Goal: Information Seeking & Learning: Learn about a topic

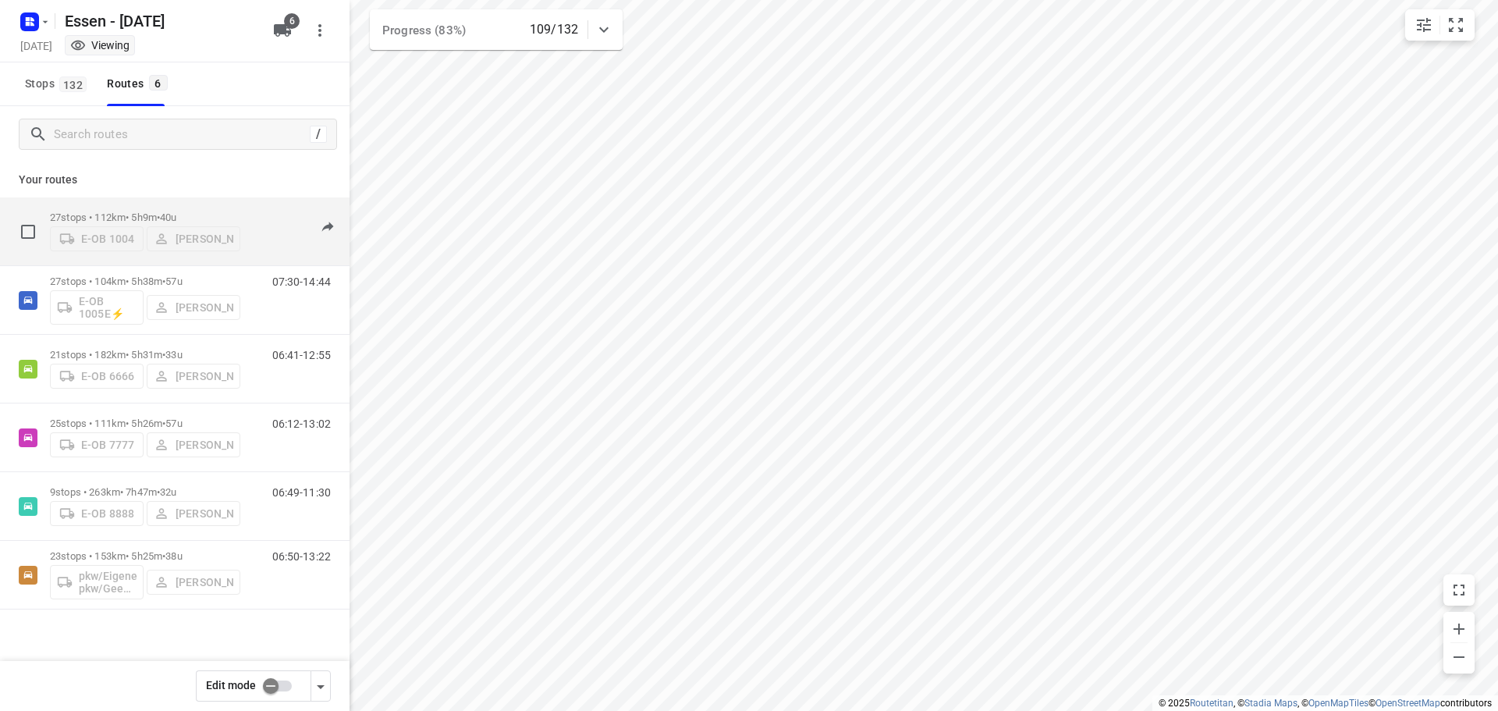
click at [160, 214] on span "•" at bounding box center [158, 217] width 3 height 12
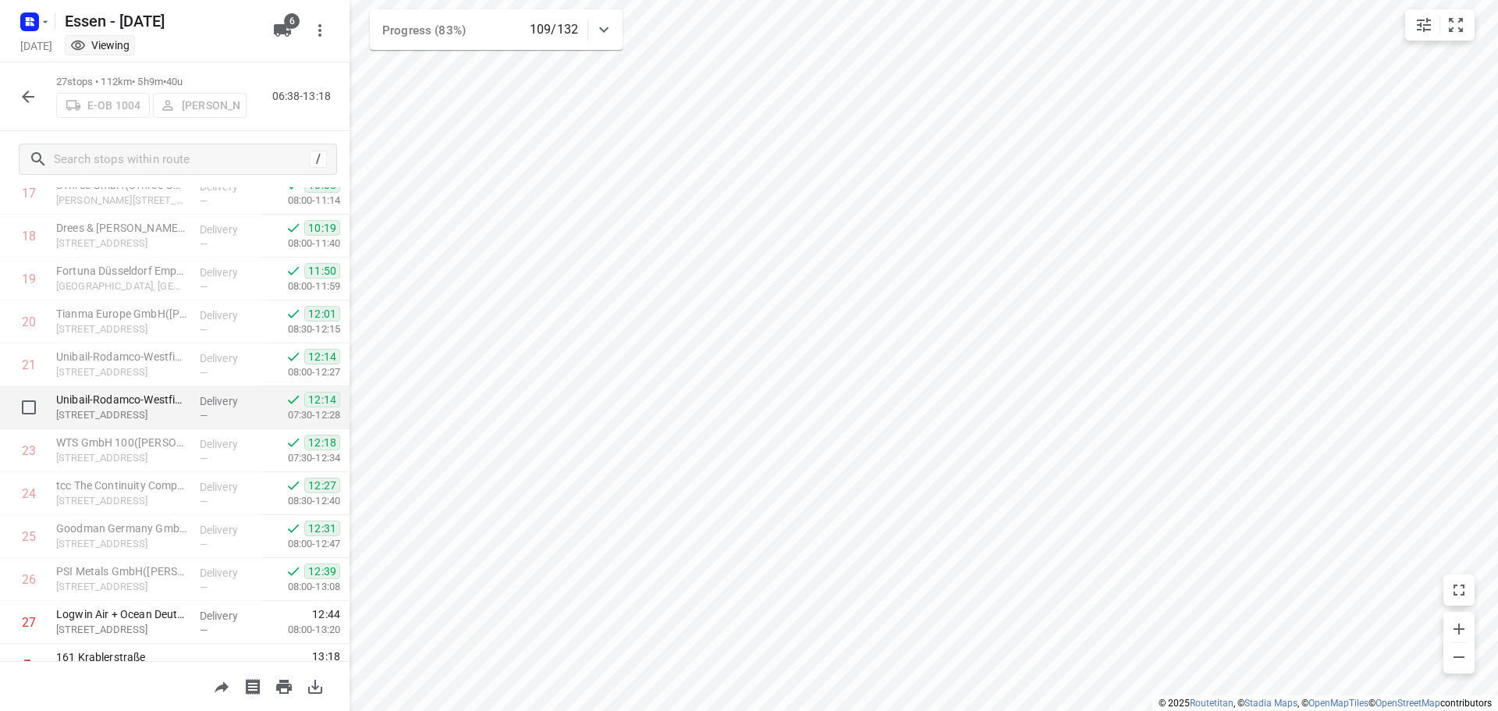
scroll to position [806, 0]
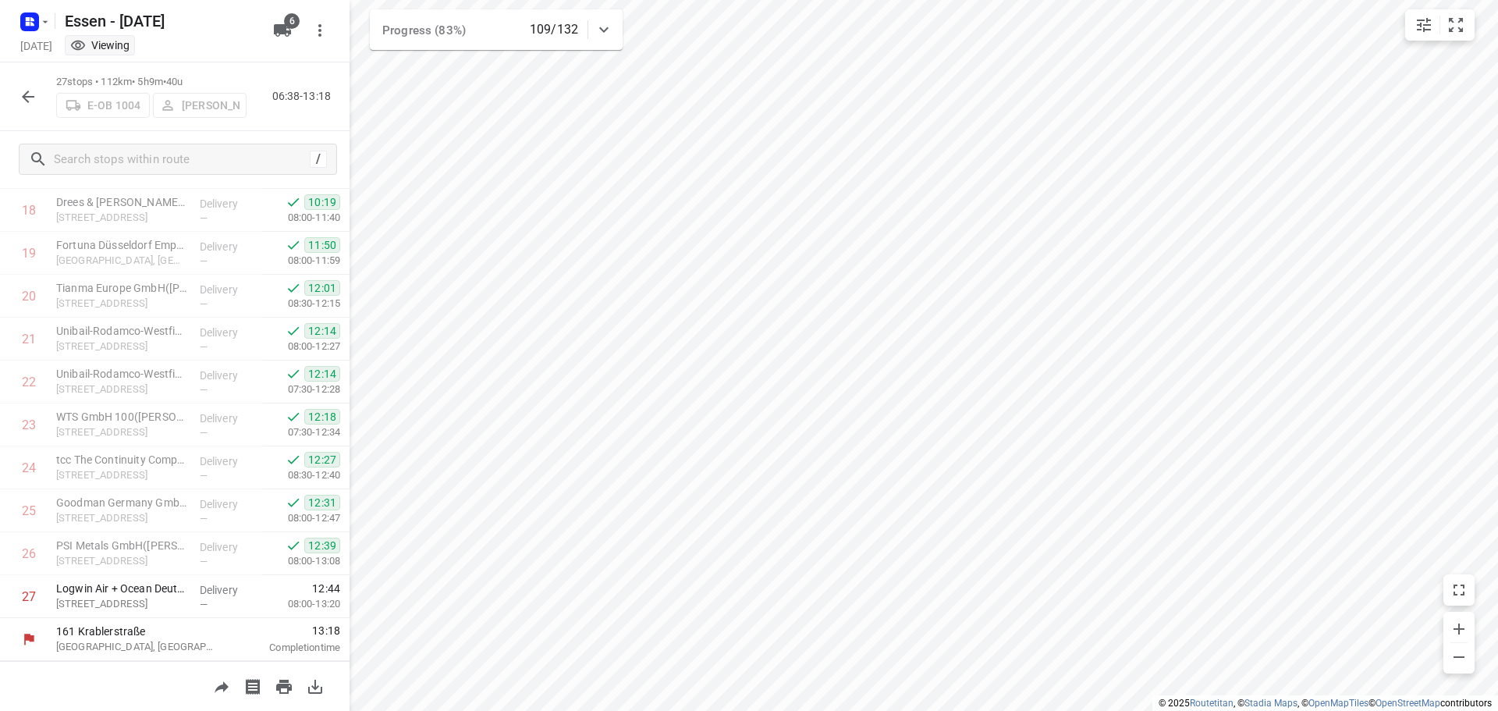
click at [26, 95] on icon "button" at bounding box center [28, 96] width 19 height 19
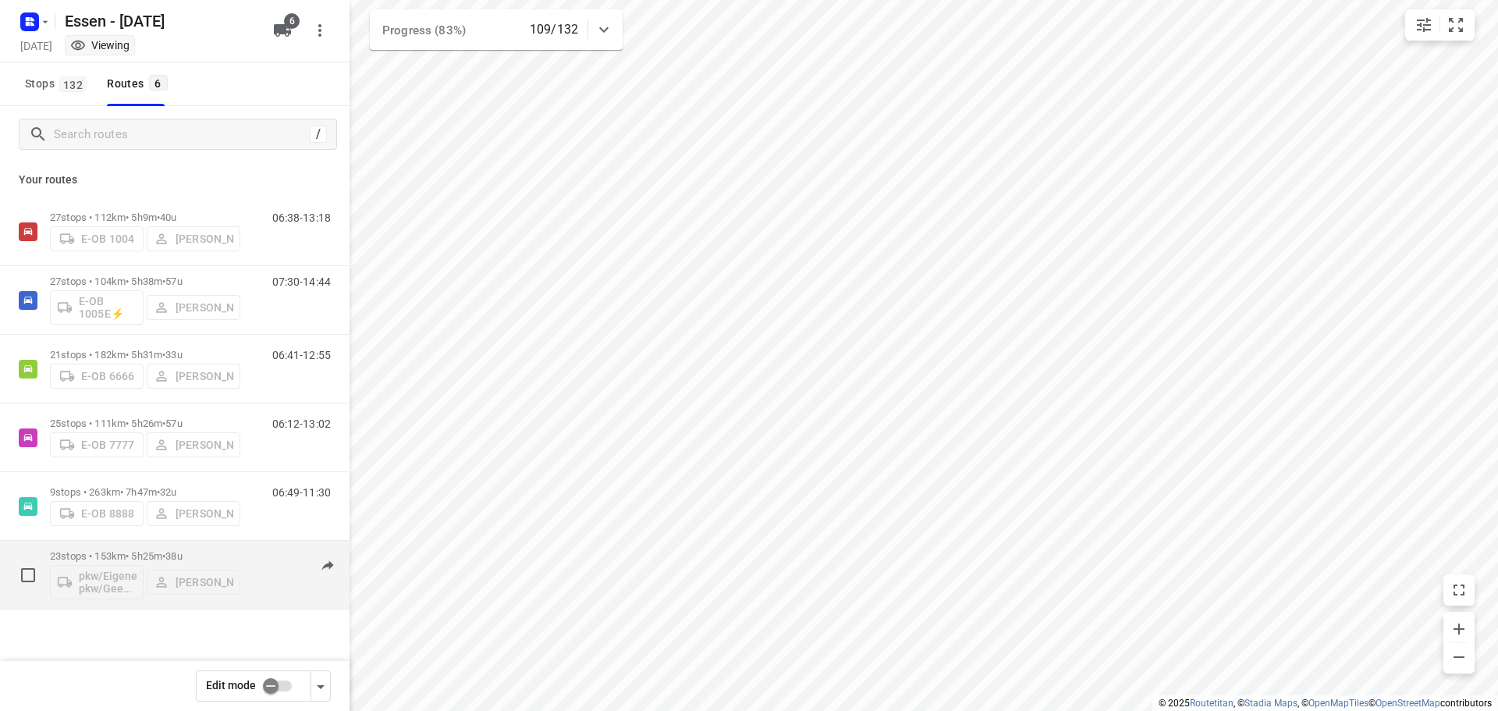
click at [120, 556] on p "23 stops • 153km • 5h25m • [DATE]" at bounding box center [145, 556] width 190 height 12
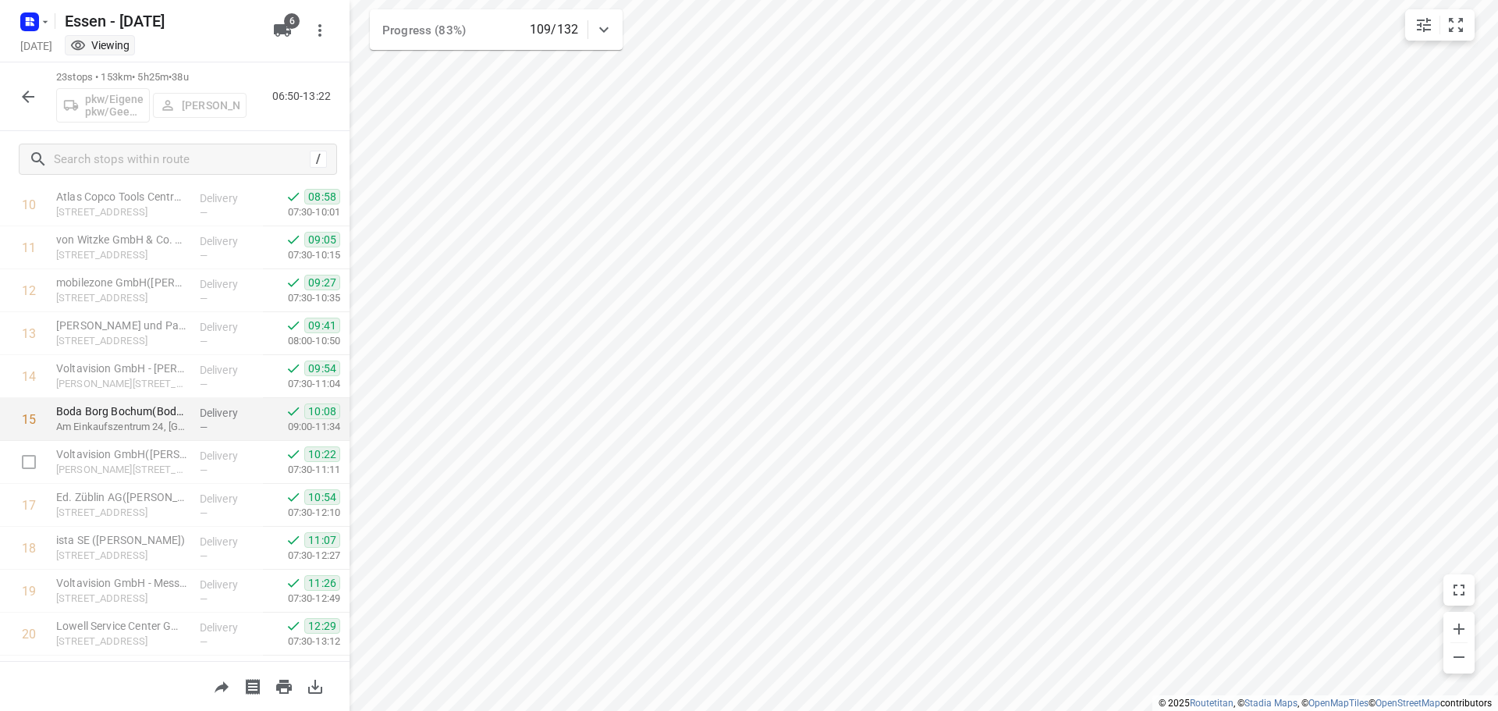
scroll to position [634, 0]
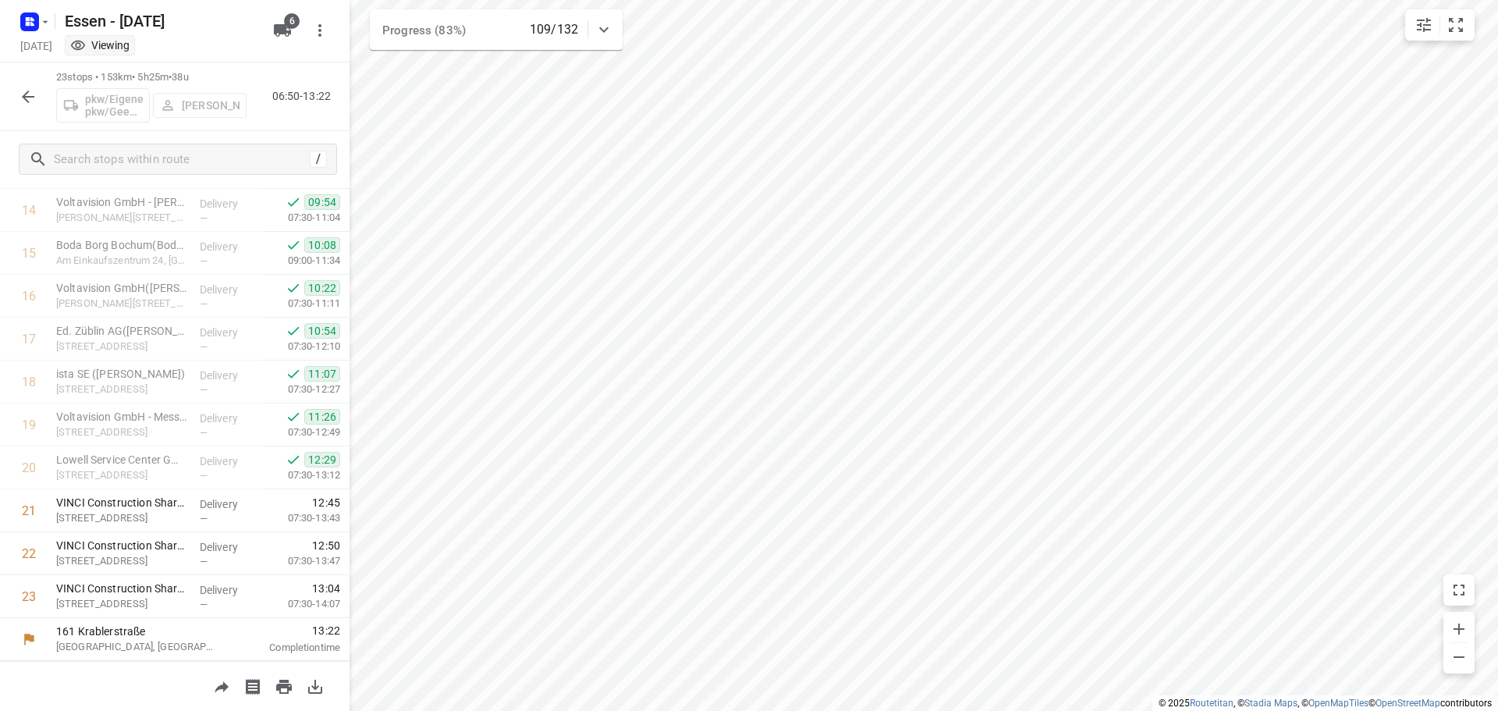
click at [27, 101] on icon "button" at bounding box center [28, 97] width 12 height 12
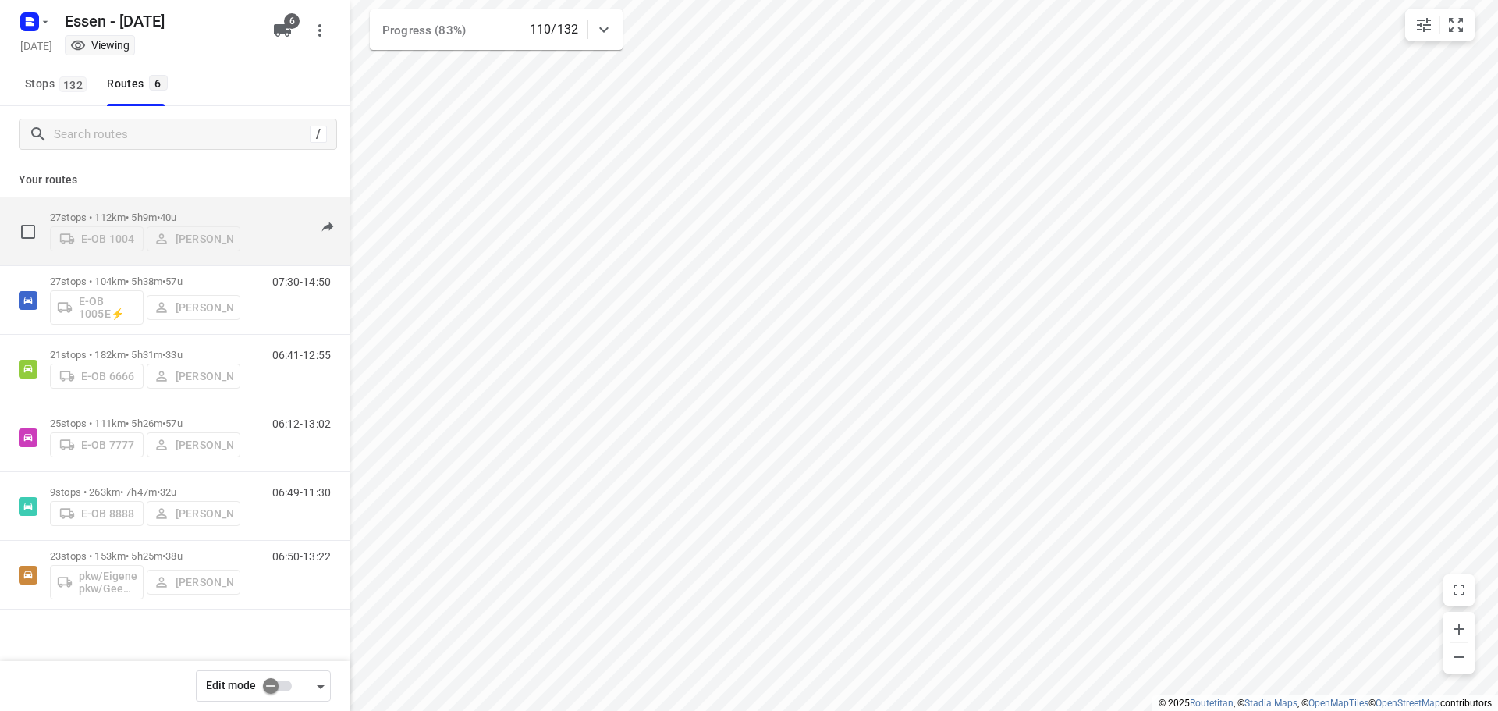
click at [134, 211] on p "27 stops • 112km • 5h9m • [DATE]" at bounding box center [145, 217] width 190 height 12
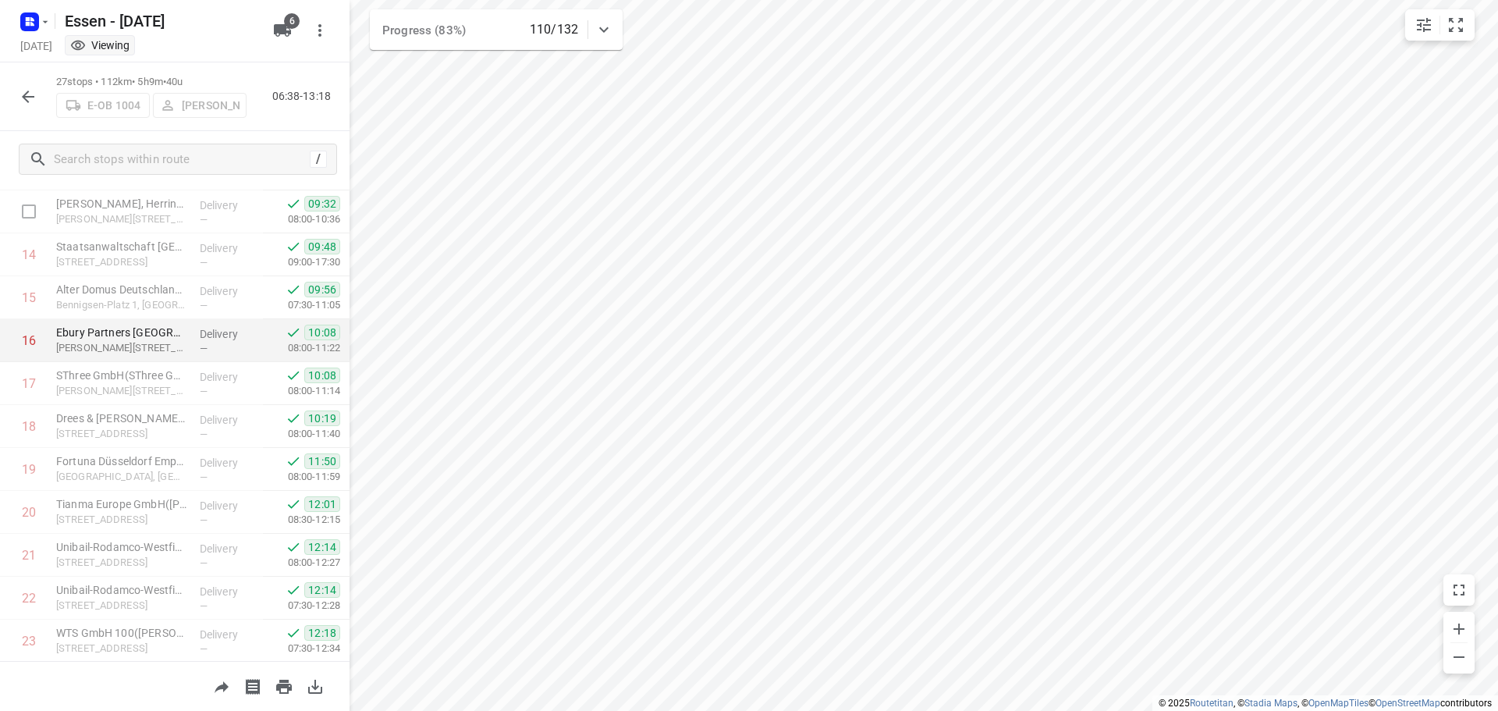
scroll to position [806, 0]
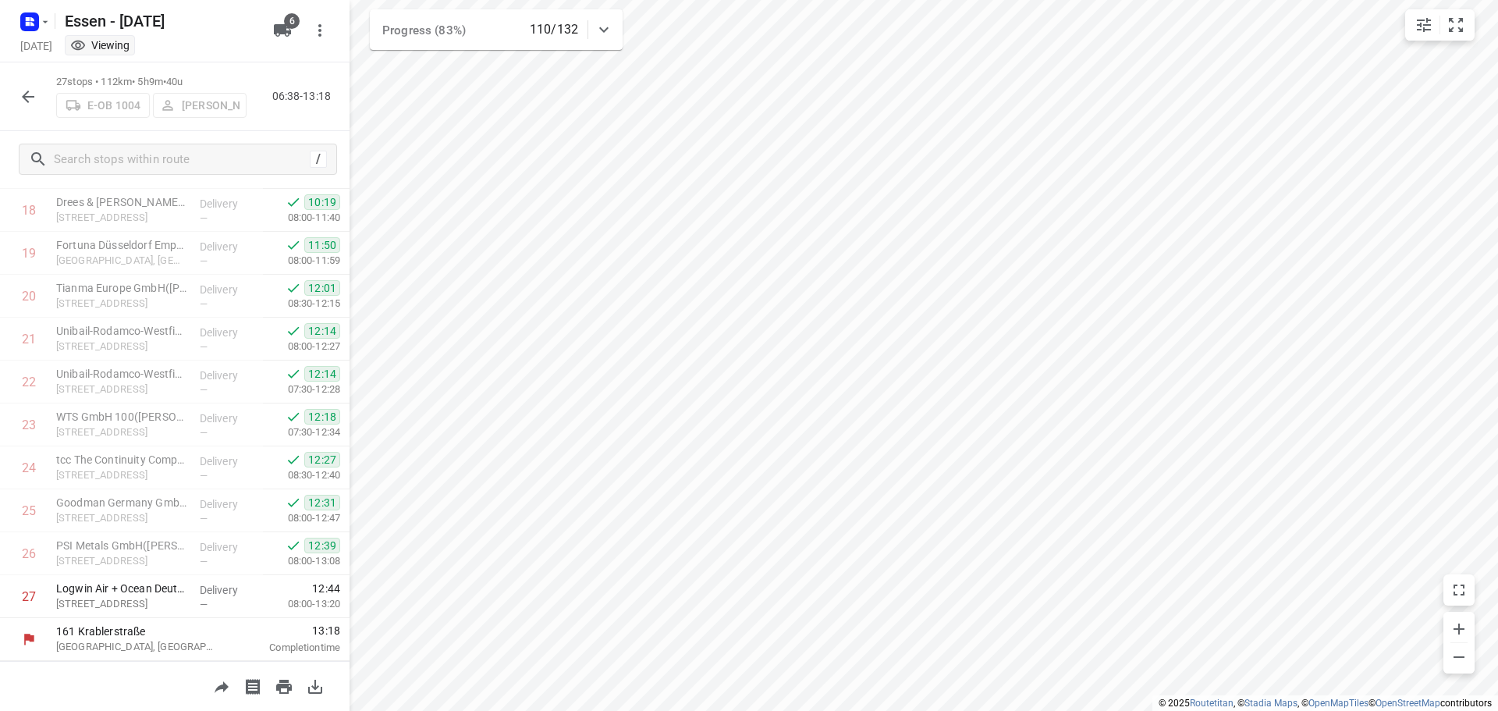
click at [25, 92] on icon "button" at bounding box center [28, 96] width 19 height 19
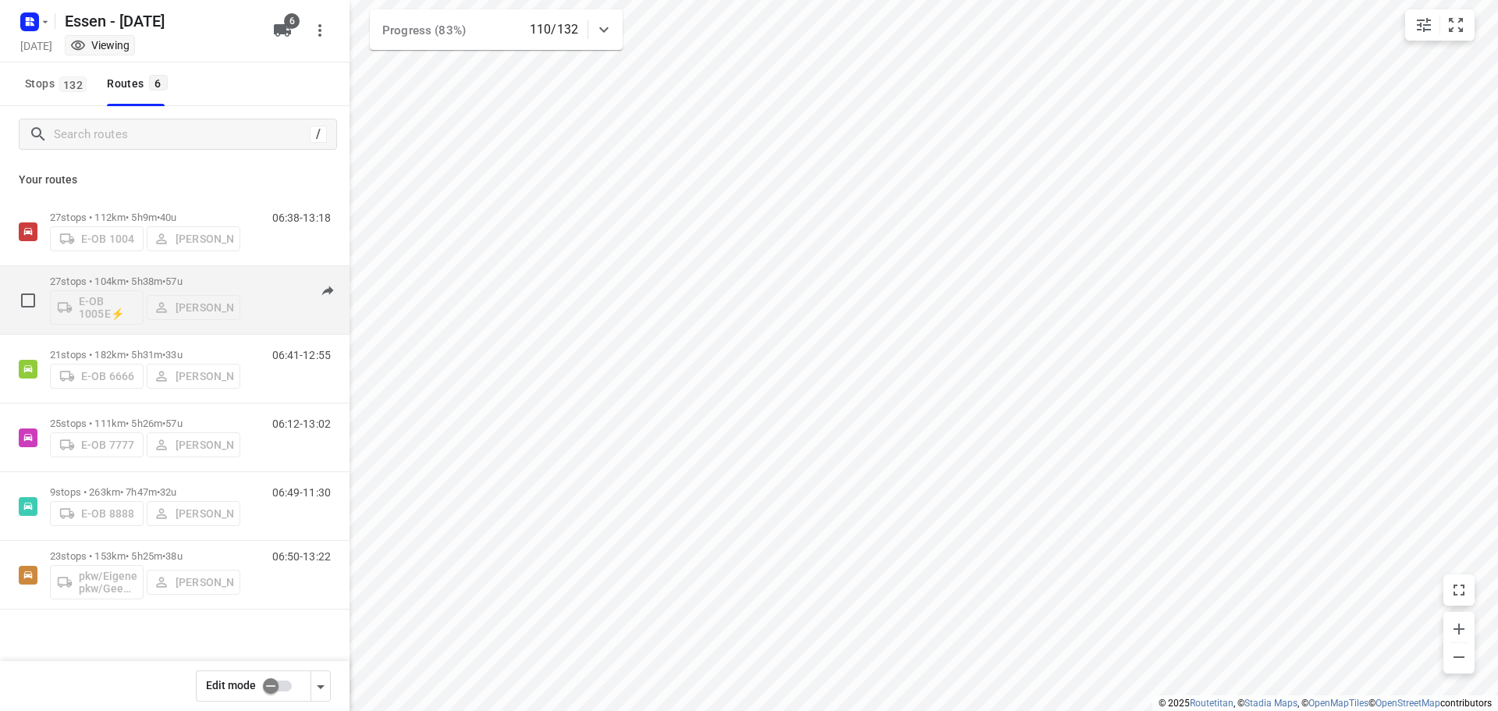
click at [144, 277] on p "27 stops • 104km • 5h38m • [DATE]" at bounding box center [145, 281] width 190 height 12
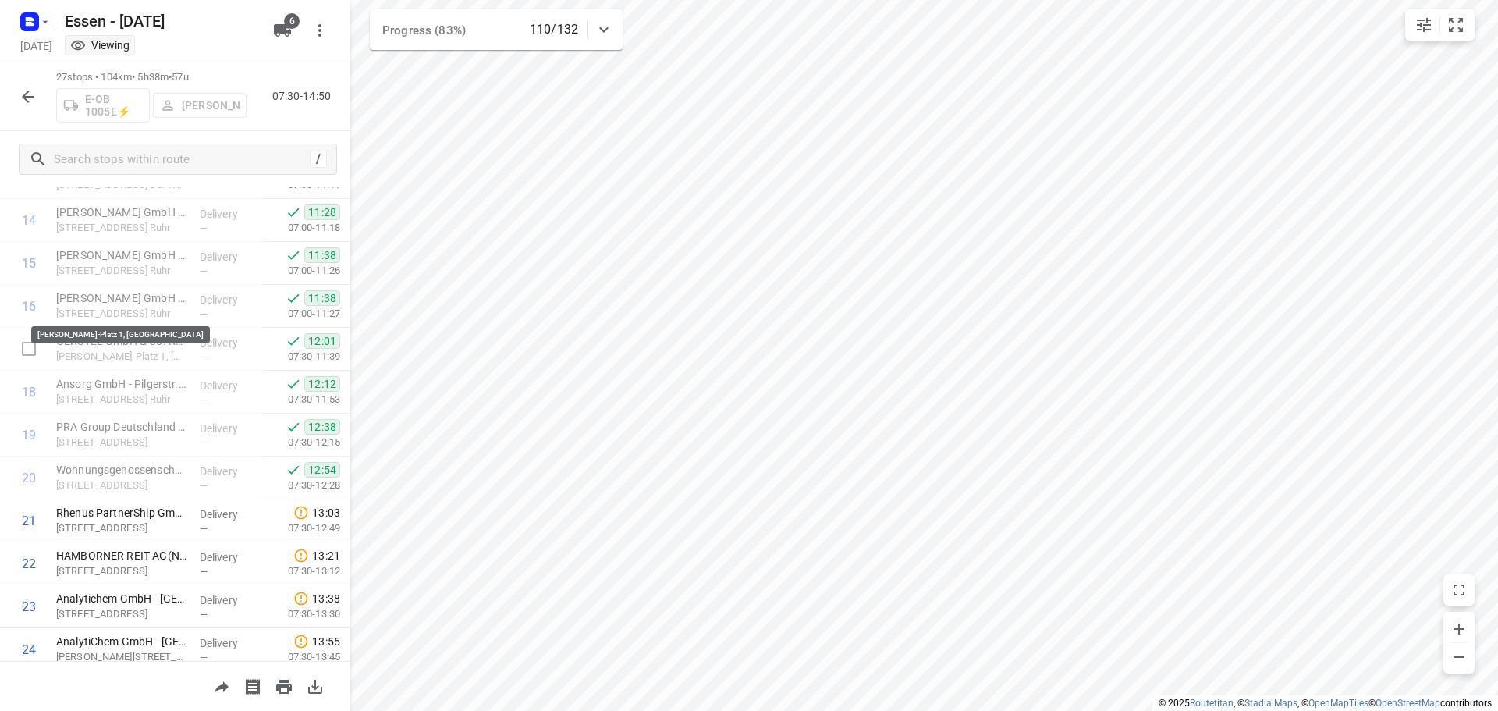
scroll to position [780, 0]
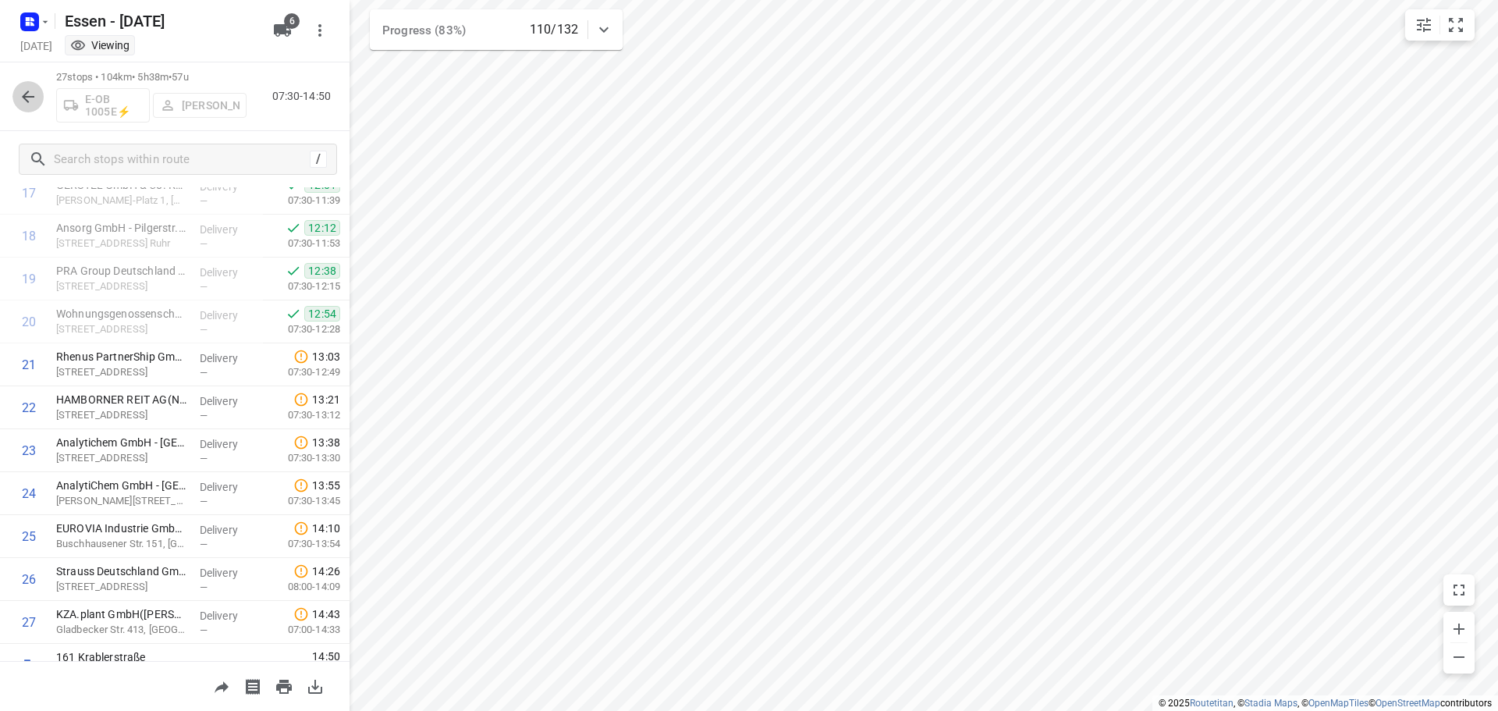
click at [22, 97] on icon "button" at bounding box center [28, 96] width 19 height 19
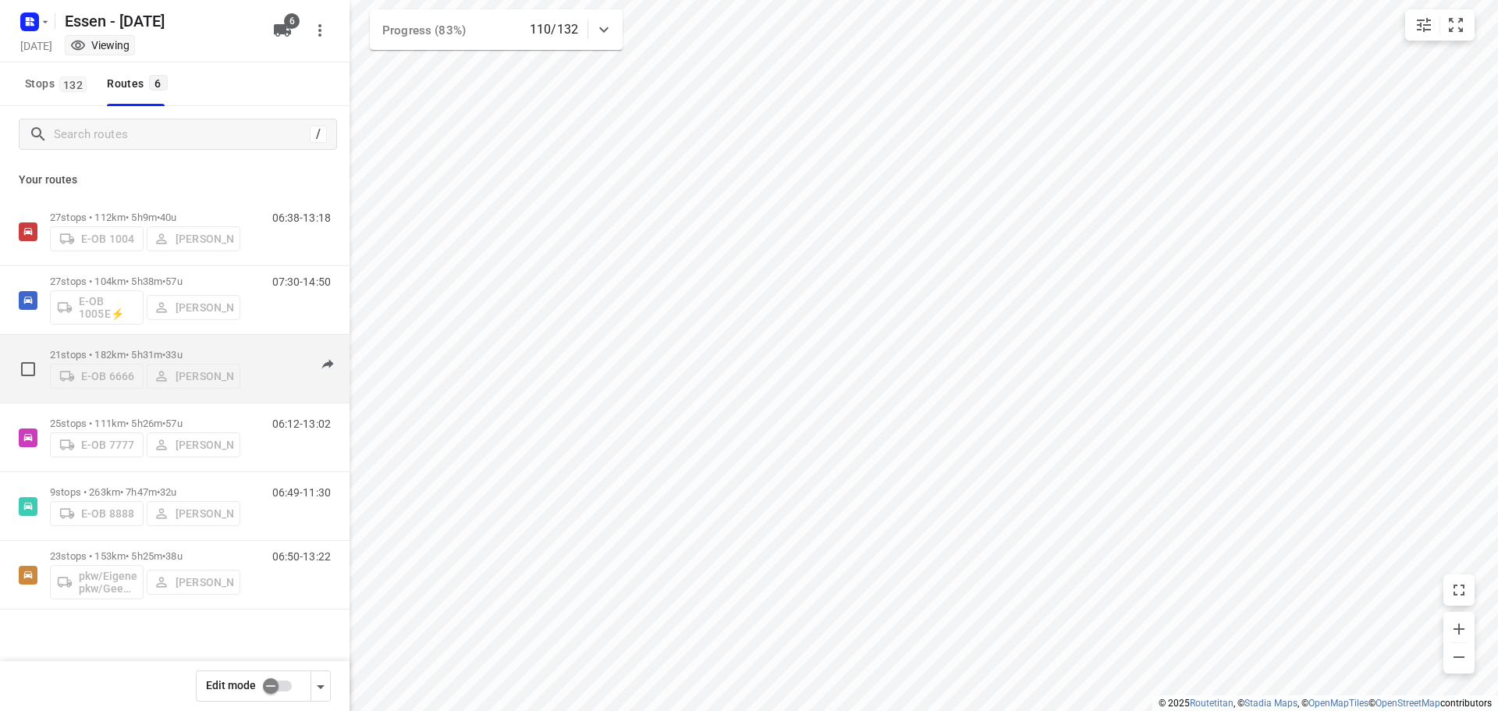
click at [121, 349] on p "21 stops • 182km • 5h31m • [DATE]" at bounding box center [145, 355] width 190 height 12
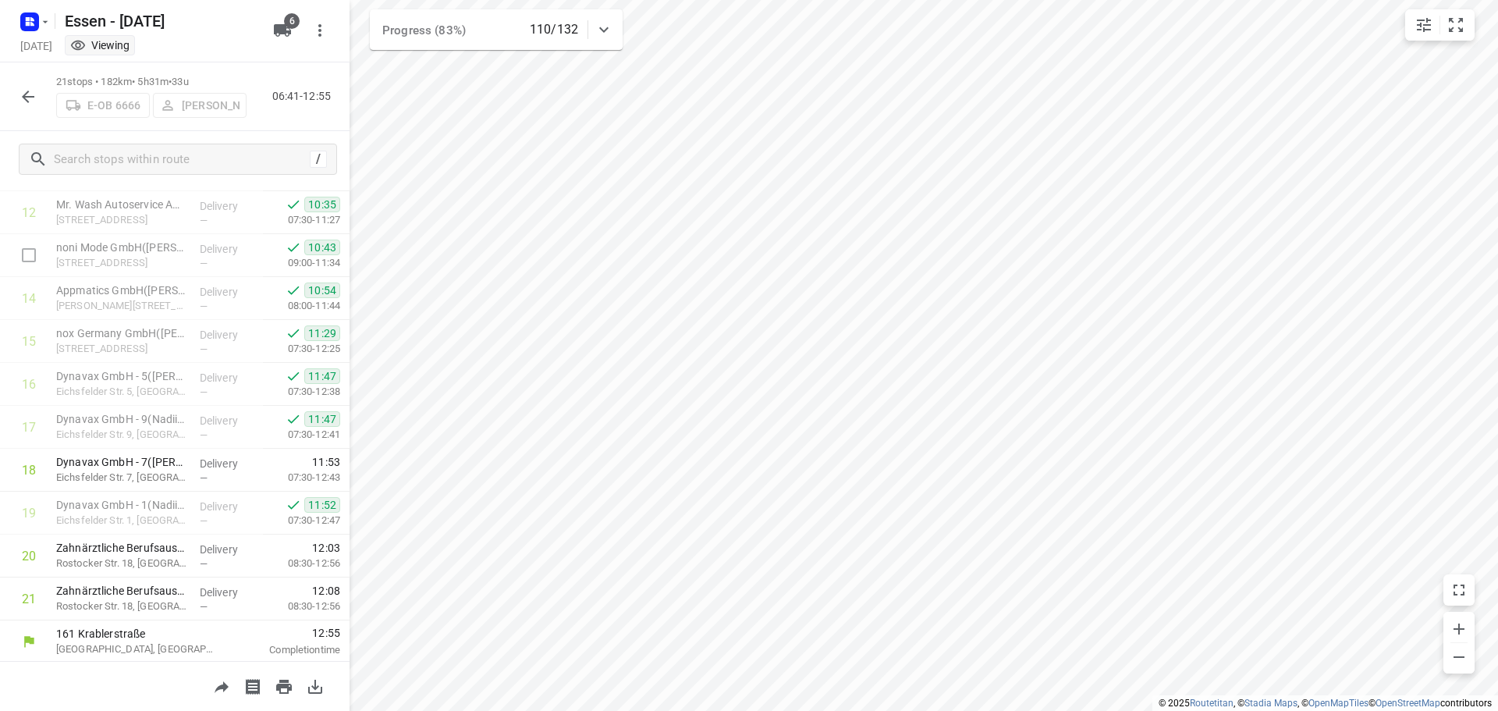
scroll to position [549, 0]
click at [27, 91] on icon "button" at bounding box center [28, 96] width 19 height 19
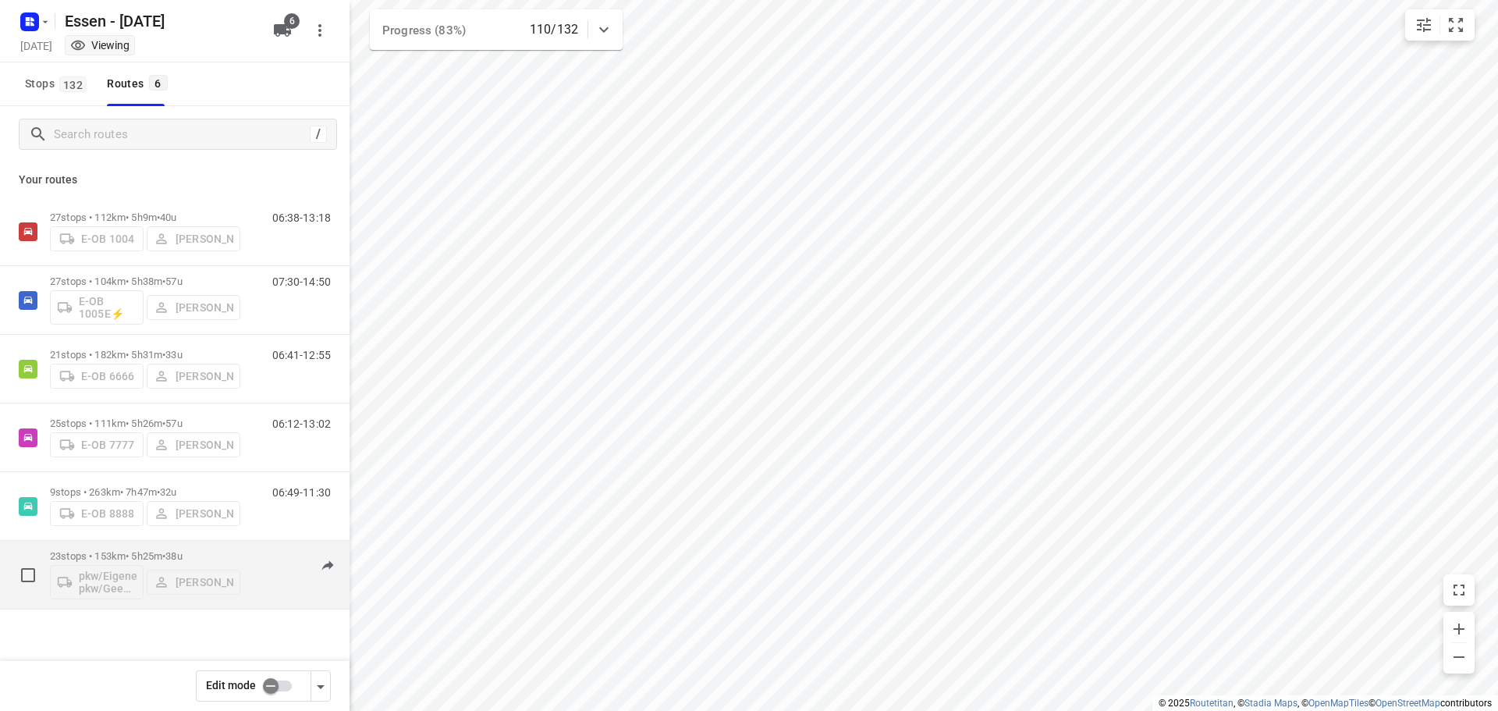
click at [135, 560] on p "23 stops • 153km • 5h25m • [DATE]" at bounding box center [145, 556] width 190 height 12
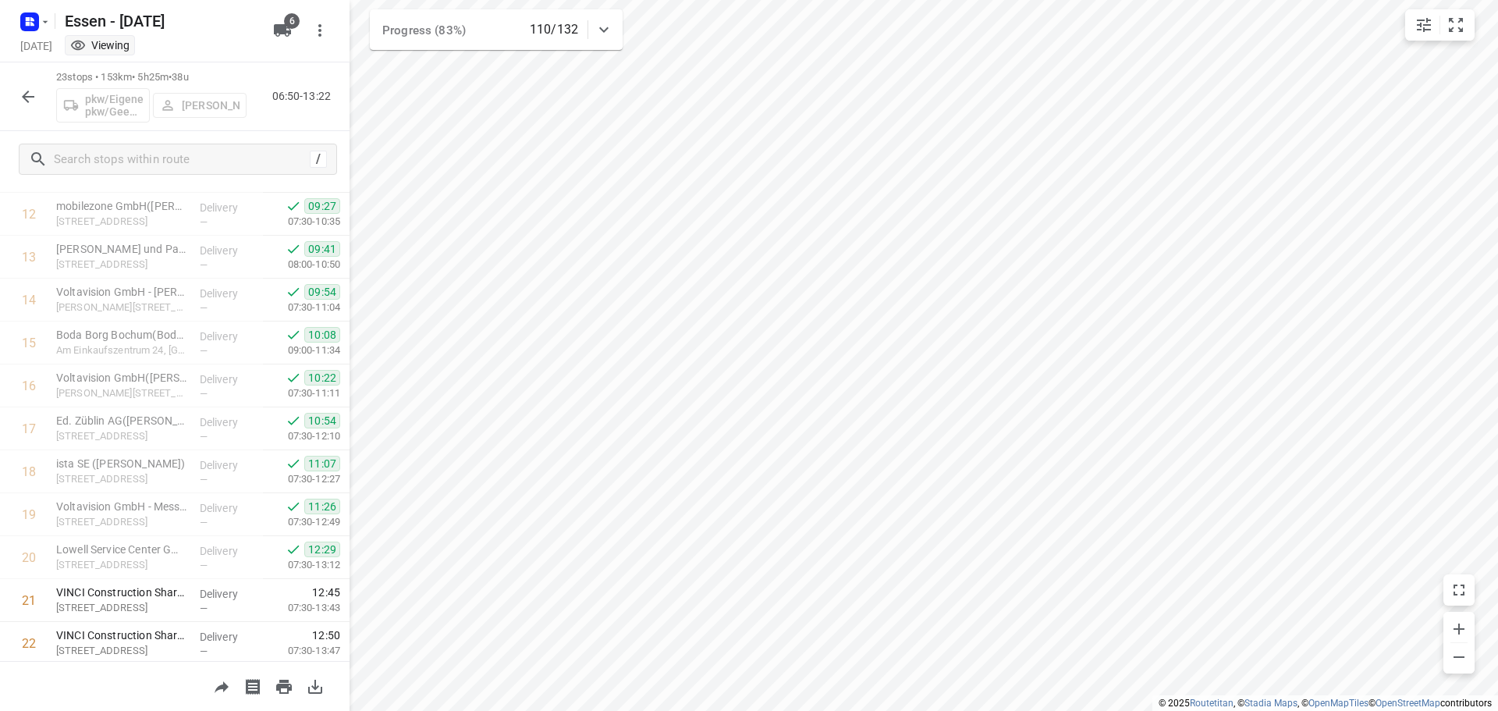
scroll to position [634, 0]
click at [23, 94] on icon "button" at bounding box center [28, 96] width 19 height 19
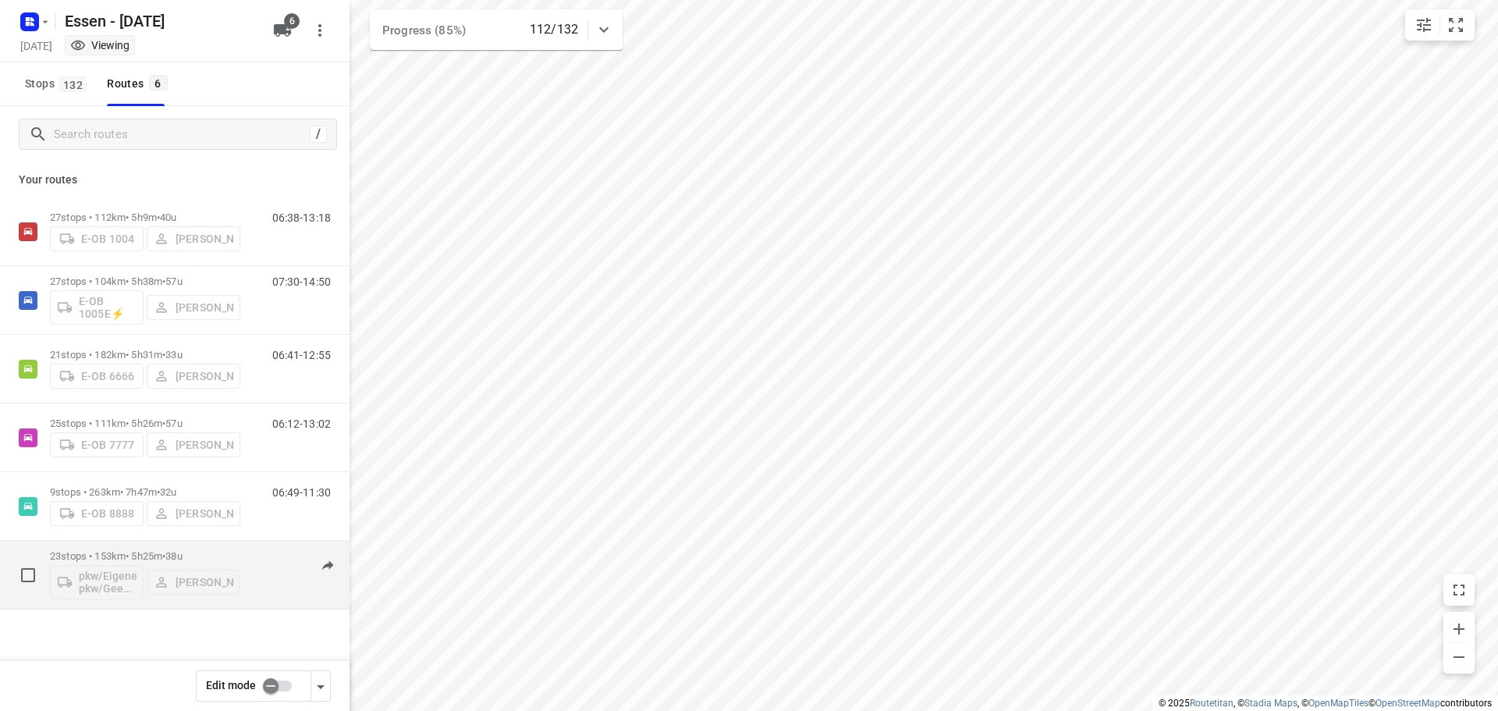
click at [120, 554] on p "23 stops • 153km • 5h25m • [DATE]" at bounding box center [145, 556] width 190 height 12
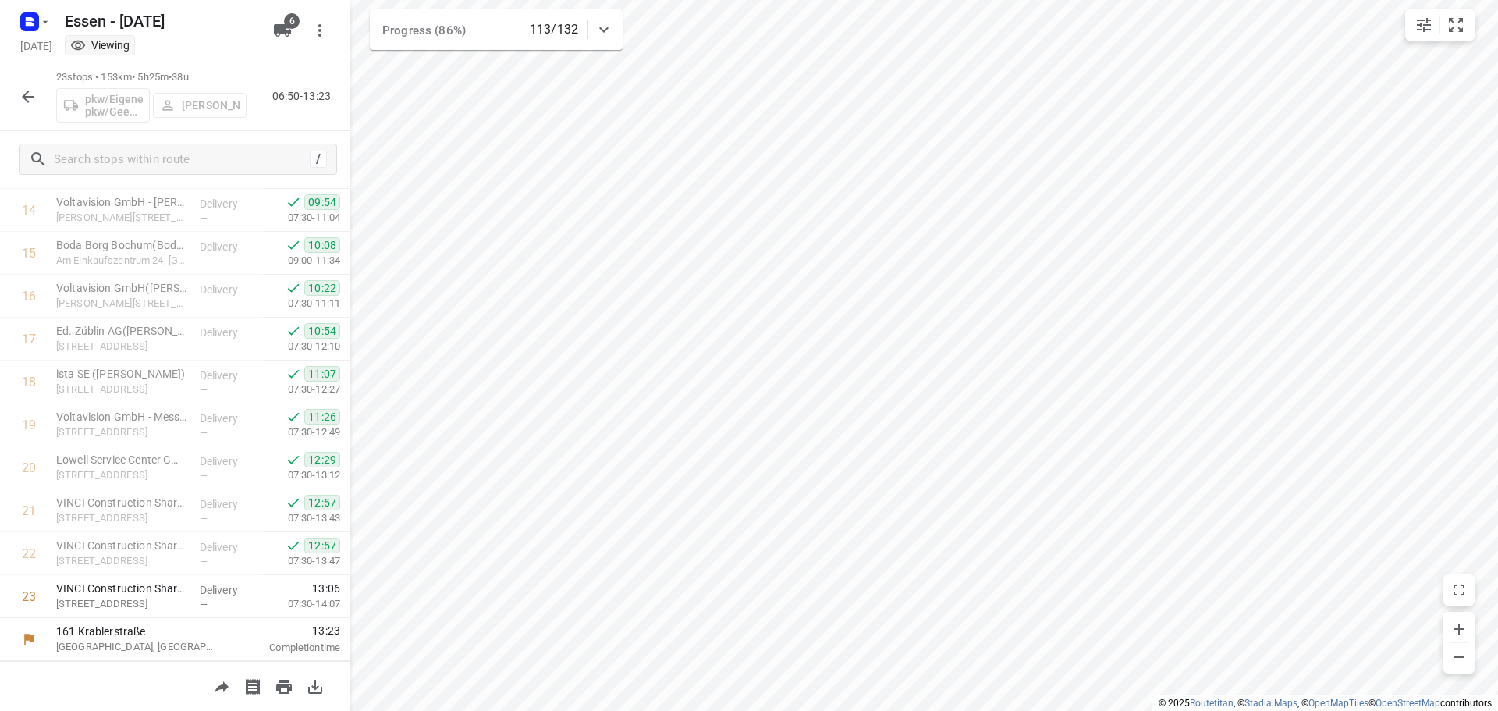
click at [25, 90] on icon "button" at bounding box center [28, 96] width 19 height 19
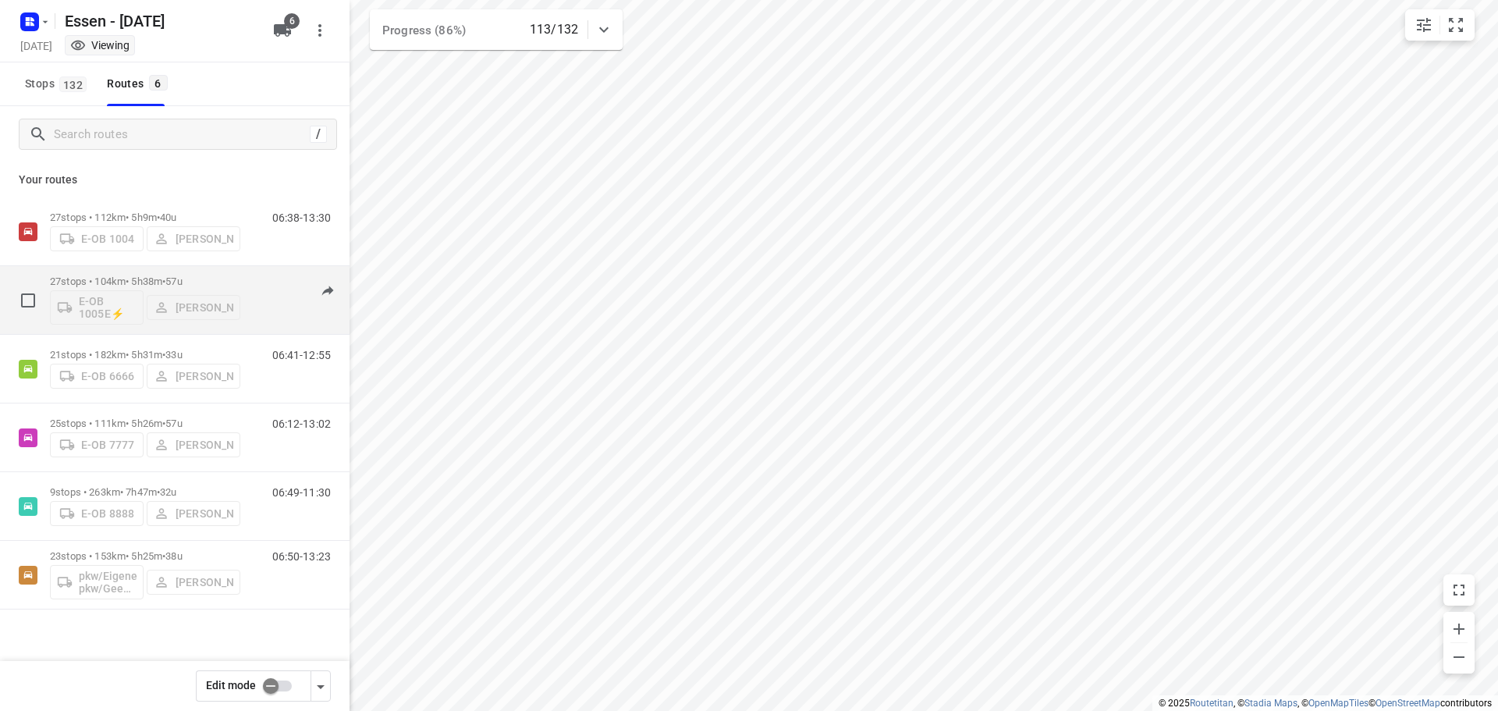
click at [115, 278] on p "27 stops • 104km • 5h38m • [DATE]" at bounding box center [145, 281] width 190 height 12
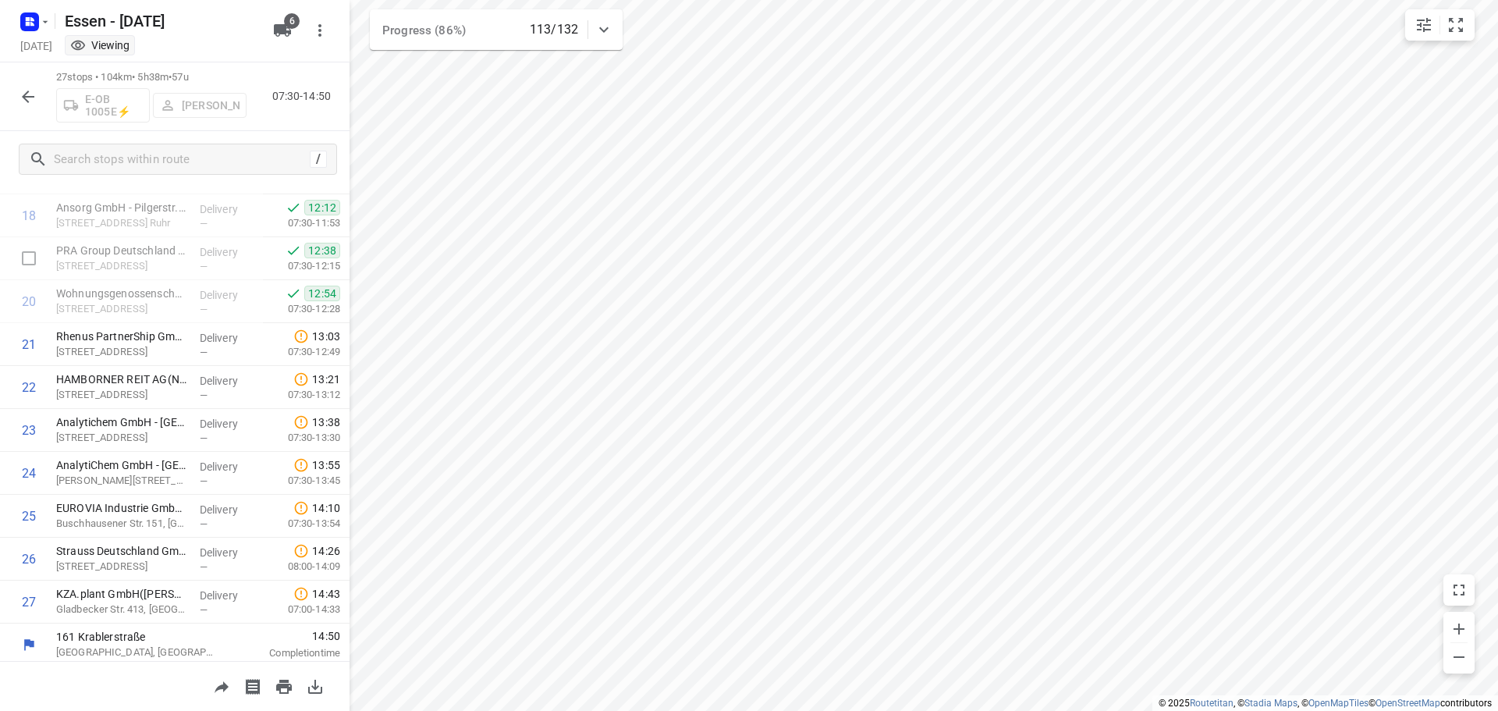
scroll to position [806, 0]
click at [19, 93] on icon "button" at bounding box center [28, 96] width 19 height 19
